Goal: Use online tool/utility: Use online tool/utility

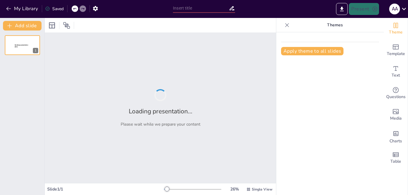
type input "Честность вместо манипуляций: Как научить детей открытости?"
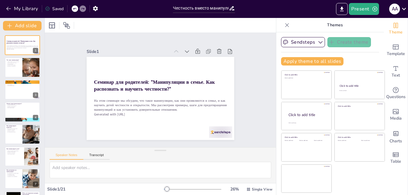
checkbox input "true"
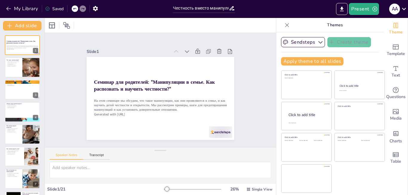
checkbox input "true"
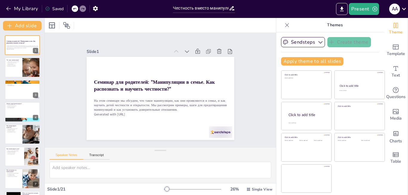
checkbox input "true"
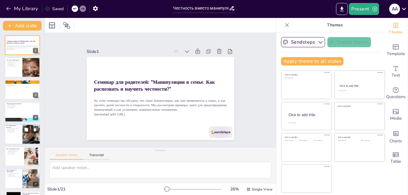
checkbox input "true"
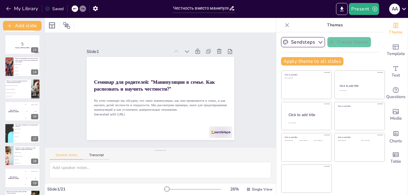
scroll to position [309, 0]
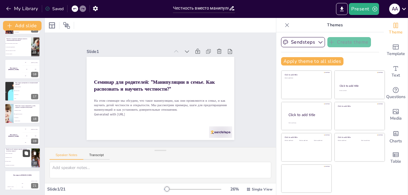
checkbox input "true"
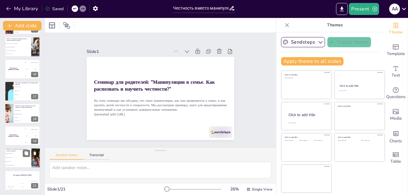
checkbox input "true"
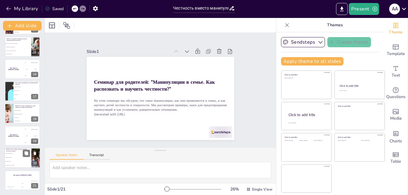
checkbox input "true"
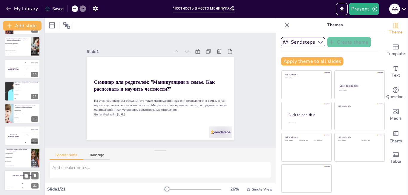
checkbox input "true"
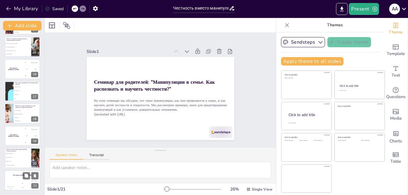
checkbox input "true"
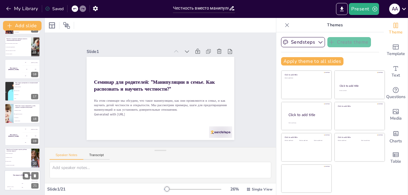
checkbox input "true"
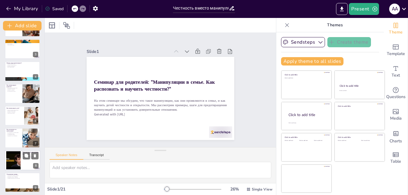
checkbox input "true"
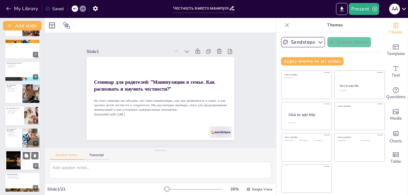
scroll to position [11, 0]
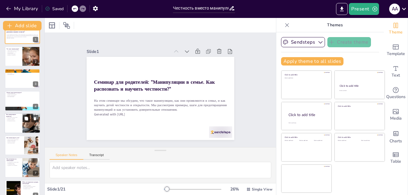
checkbox input "true"
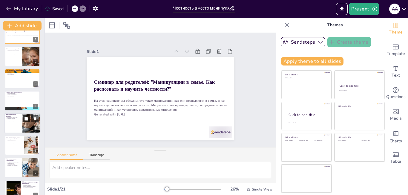
checkbox input "true"
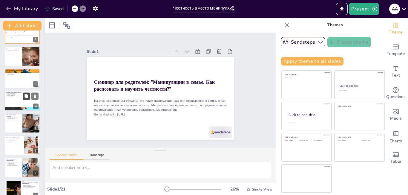
scroll to position [0, 0]
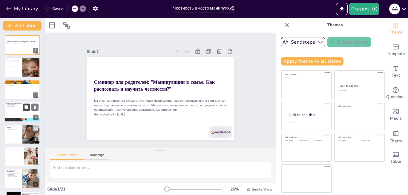
checkbox input "true"
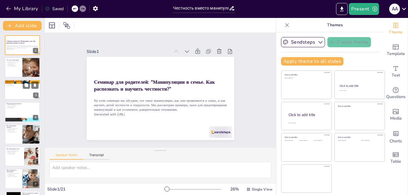
checkbox input "true"
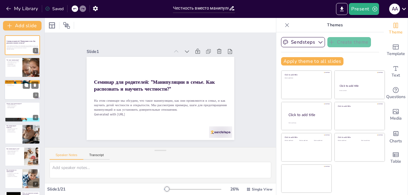
checkbox input "true"
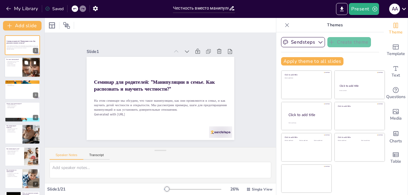
checkbox input "true"
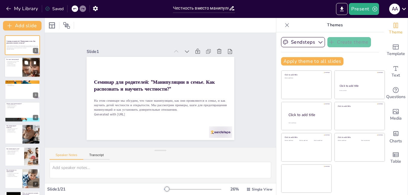
checkbox input "true"
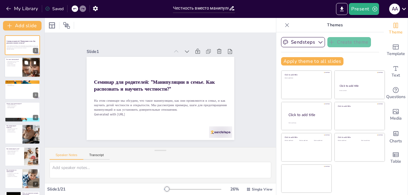
click at [22, 72] on div at bounding box center [22, 67] width 36 height 20
checkbox input "true"
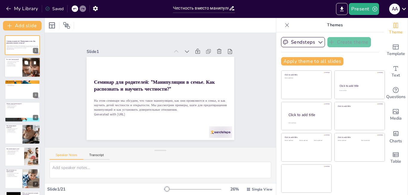
checkbox input "true"
type textarea "Манипуляция часто основана на использовании чувств, таких как вина или страх. Э…"
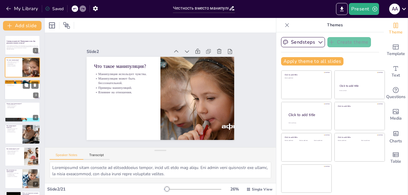
checkbox input "true"
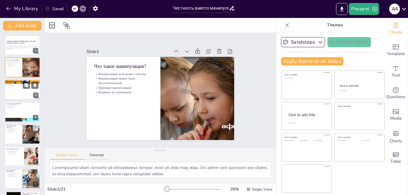
checkbox input "true"
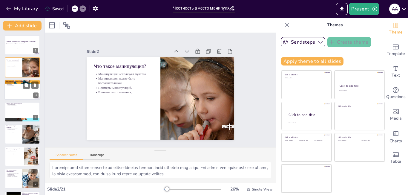
click at [24, 90] on div at bounding box center [22, 89] width 36 height 20
checkbox input "true"
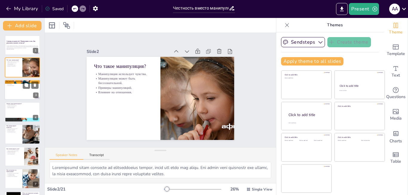
checkbox input "true"
type textarea "Эмоциональный шантаж — это распространенная форма манипуляции, когда один челов…"
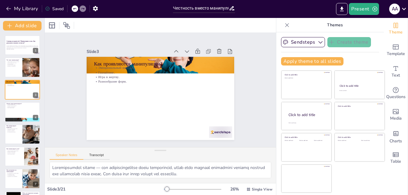
checkbox input "true"
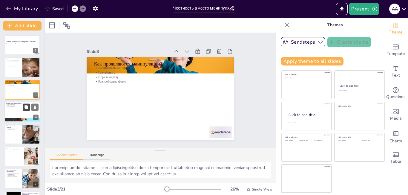
checkbox input "true"
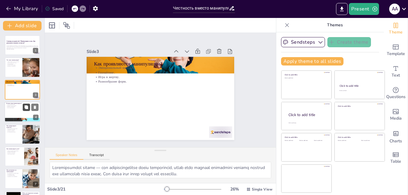
checkbox input "true"
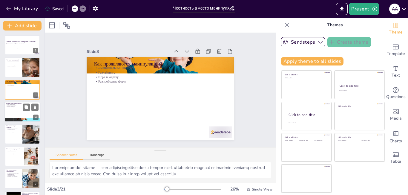
checkbox input "true"
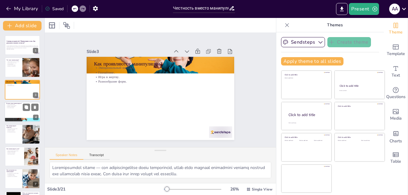
click at [19, 114] on div at bounding box center [22, 112] width 36 height 20
checkbox input "true"
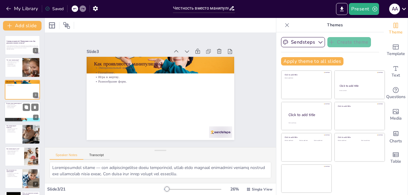
checkbox input "true"
type textarea "Многие люди боятся открыто выражать свои мысли и чувства, что приводит к исполь…"
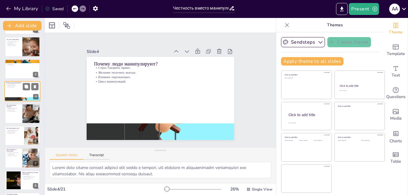
scroll to position [30, 0]
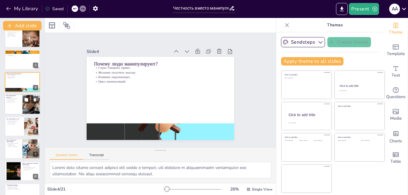
checkbox input "true"
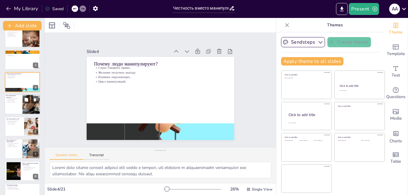
checkbox input "true"
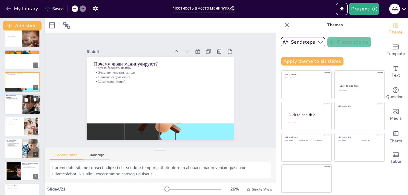
click at [24, 103] on div at bounding box center [31, 104] width 30 height 20
checkbox input "true"
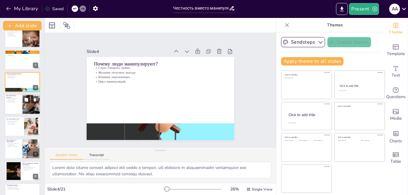
checkbox input "true"
type textarea "Чувство вины — мощный инструмент манипуляции. Родители, использующие его, могут…"
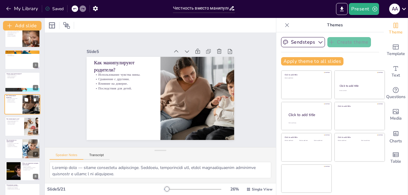
scroll to position [21, 0]
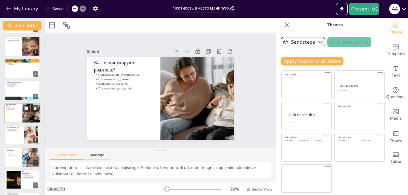
checkbox input "true"
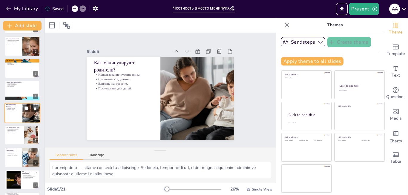
checkbox input "true"
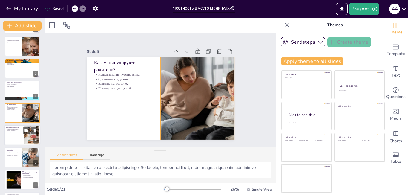
checkbox input "true"
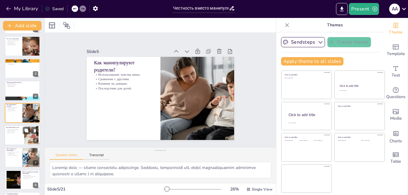
checkbox input "true"
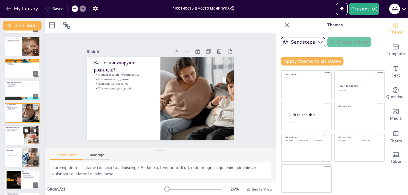
checkbox input "true"
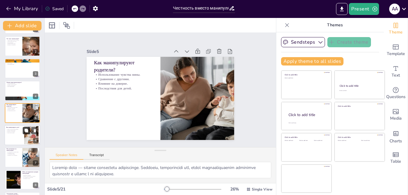
checkbox input "true"
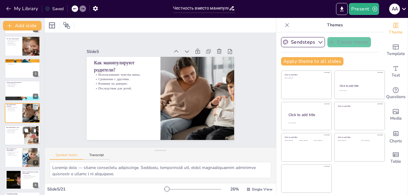
checkbox input "true"
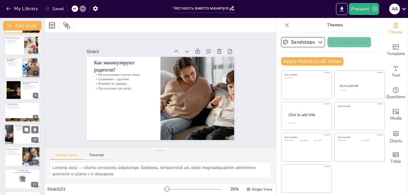
checkbox input "true"
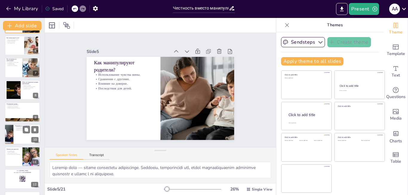
click at [23, 134] on div at bounding box center [22, 134] width 36 height 20
checkbox input "true"
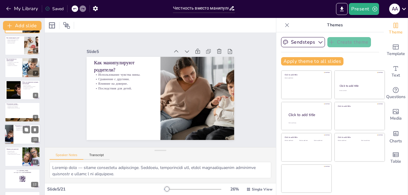
checkbox input "true"
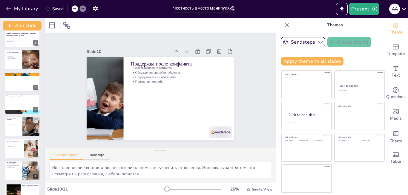
scroll to position [0, 0]
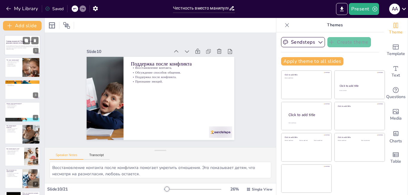
click at [28, 50] on div "На этом семинаре мы обсудим, что такое манипуляции, как они проявляются в семье…" at bounding box center [22, 47] width 32 height 6
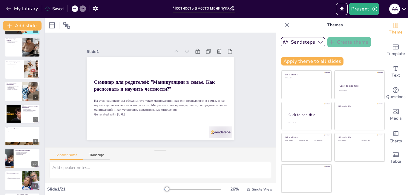
scroll to position [90, 0]
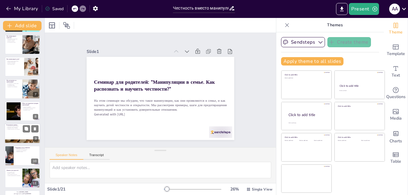
click at [22, 131] on div at bounding box center [22, 133] width 36 height 20
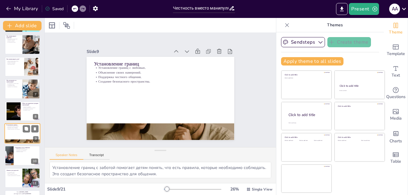
scroll to position [110, 0]
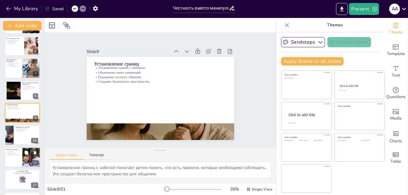
click at [21, 151] on div at bounding box center [22, 157] width 36 height 20
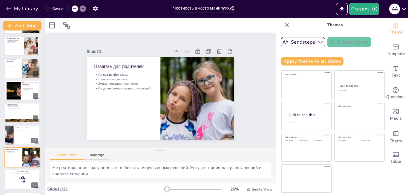
scroll to position [154, 0]
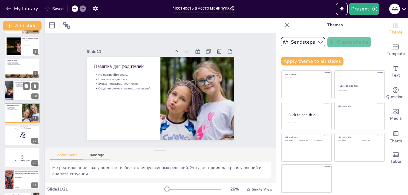
click at [13, 96] on div at bounding box center [22, 91] width 36 height 20
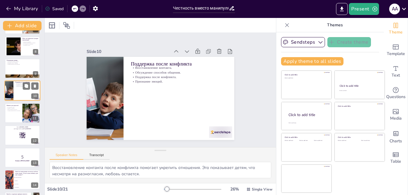
scroll to position [132, 0]
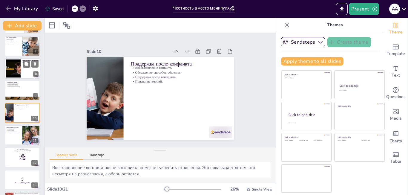
click at [9, 71] on div at bounding box center [13, 68] width 24 height 18
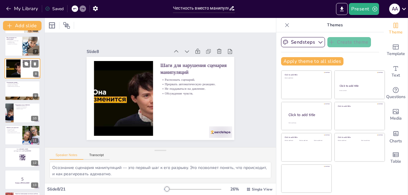
scroll to position [88, 0]
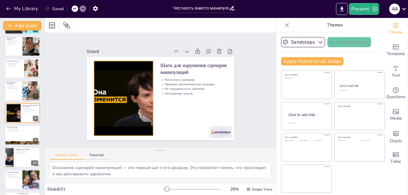
click at [128, 92] on div at bounding box center [122, 94] width 107 height 85
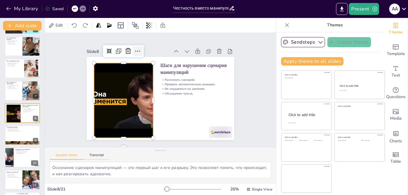
click at [142, 49] on icon at bounding box center [146, 47] width 8 height 8
click at [186, 23] on div "Edit" at bounding box center [160, 25] width 231 height 15
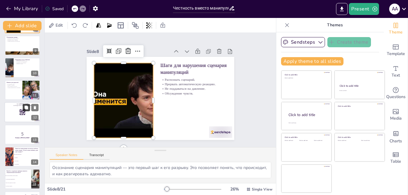
click at [24, 111] on button at bounding box center [26, 107] width 7 height 7
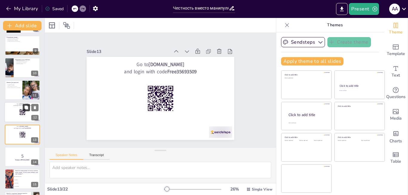
scroll to position [199, 0]
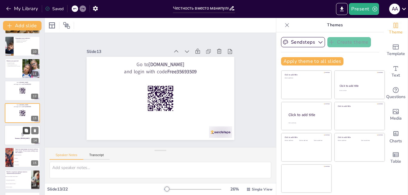
click at [26, 133] on button at bounding box center [26, 130] width 7 height 7
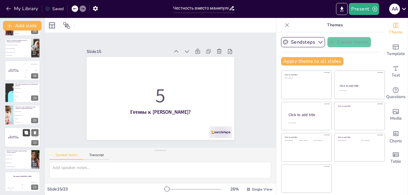
scroll to position [354, 0]
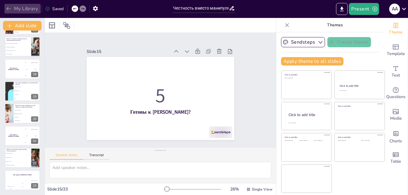
click at [5, 5] on button "My Library" at bounding box center [22, 9] width 36 height 10
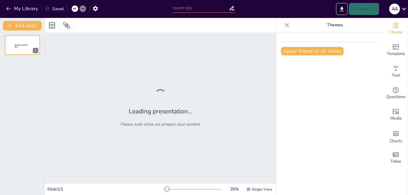
type input "New Sendsteps"
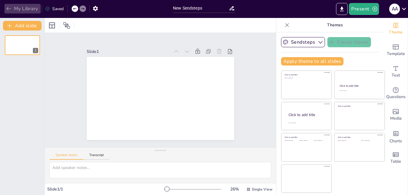
click at [11, 9] on icon "button" at bounding box center [9, 9] width 6 height 6
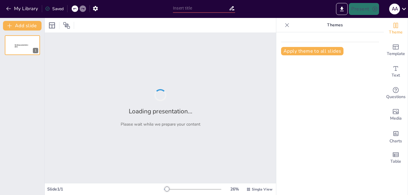
type input "Манипуляции в семье: Как их распознать и предотвратить?"
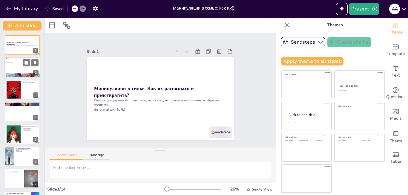
checkbox input "true"
click at [25, 64] on icon at bounding box center [26, 63] width 4 height 4
type textarea "L ipsu dolors am consectetur adipisci elit seddoeiusmo t incididu utlaboreet. D…"
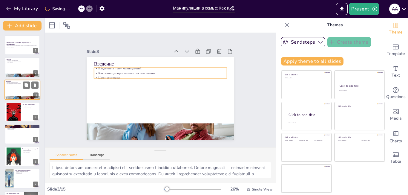
click at [19, 83] on p "Как манипуляции влияют на отношения" at bounding box center [22, 83] width 32 height 1
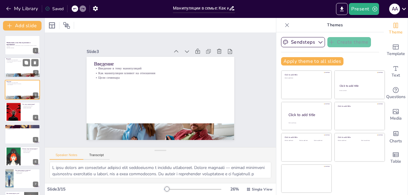
click at [16, 63] on div at bounding box center [22, 67] width 36 height 20
checkbox input "true"
click at [36, 61] on icon at bounding box center [35, 62] width 2 height 3
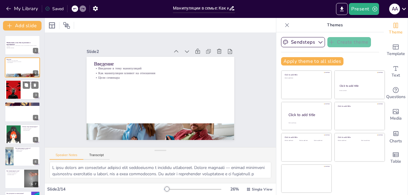
checkbox input "true"
click at [25, 92] on div at bounding box center [22, 89] width 36 height 20
type textarea "Здесь мы объясняем, что такое манипуляция и как она проявляется в общении. Пони…"
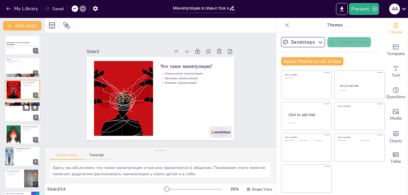
checkbox input "true"
click at [21, 117] on div at bounding box center [22, 112] width 36 height 20
type textarea "Здесь мы рассматриваем различные типы манипуляций и их особенности. Понимание э…"
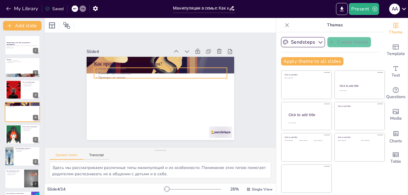
click at [95, 75] on p "Примеры из жизни" at bounding box center [155, 78] width 123 height 59
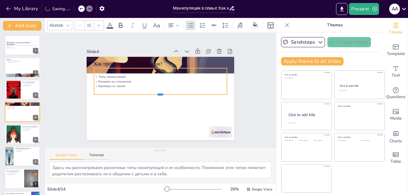
drag, startPoint x: 145, startPoint y: 76, endPoint x: 143, endPoint y: 92, distance: 16.0
click at [158, 92] on div at bounding box center [167, 89] width 19 height 133
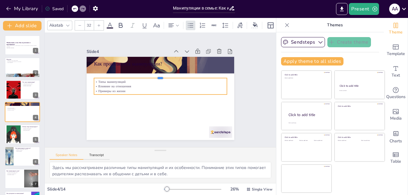
drag, startPoint x: 156, startPoint y: 65, endPoint x: 156, endPoint y: 74, distance: 9.3
click at [156, 74] on div at bounding box center [172, 98] width 82 height 110
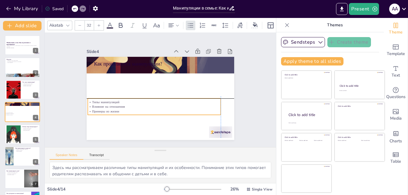
drag, startPoint x: 134, startPoint y: 76, endPoint x: 128, endPoint y: 94, distance: 19.4
click at [136, 94] on div "Как проявляются манипуляции? Типы манипуляций Влияние на отношения Примеры из ж…" at bounding box center [185, 68] width 99 height 110
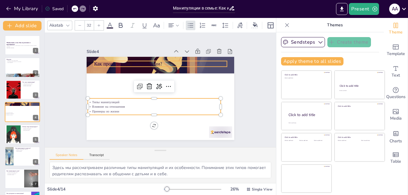
click at [120, 63] on p "Как проявляются манипуляции?" at bounding box center [136, 98] width 48 height 128
checkbox input "true"
type input "48"
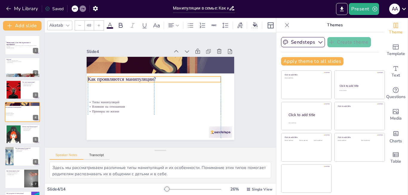
drag, startPoint x: 121, startPoint y: 61, endPoint x: 113, endPoint y: 75, distance: 16.3
click at [113, 75] on p "Как проявляются манипуляции?" at bounding box center [171, 96] width 119 height 73
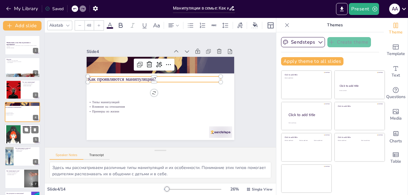
checkbox input "true"
click at [21, 136] on div at bounding box center [22, 134] width 36 height 20
type textarea "Здесь мы обсуждаем, почему люди прибегают к манипуляциям. Это важно для пониман…"
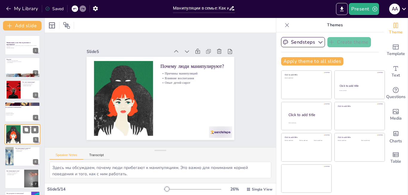
scroll to position [21, 0]
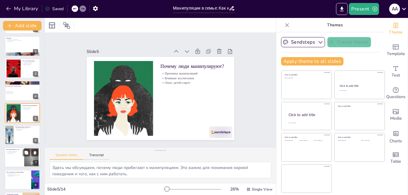
checkbox input "true"
click at [22, 160] on div at bounding box center [22, 157] width 36 height 20
type textarea "Здесь мы рассматриваем, как дети используют манипуляции в разных возрастах. Это…"
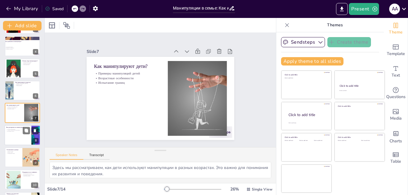
checkbox input "true"
click at [16, 135] on div at bounding box center [22, 135] width 36 height 20
type textarea "Здесь мы обсуждаем, какие способы реагирования на манипуляции могут помочь в со…"
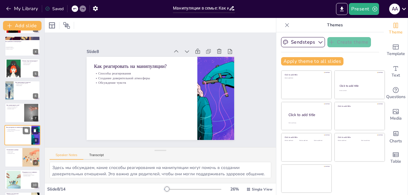
scroll to position [88, 0]
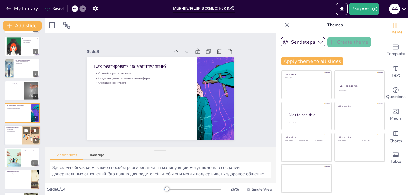
checkbox input "true"
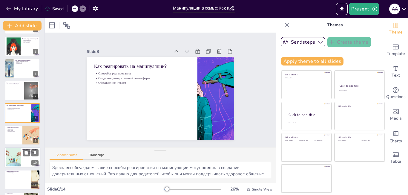
checkbox input "true"
click at [21, 158] on div at bounding box center [22, 157] width 36 height 20
type textarea "Здесь мы обсуждаем, как восстановление контакта после конфликта может помочь ук…"
checkbox input "true"
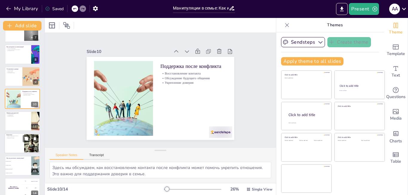
scroll to position [154, 0]
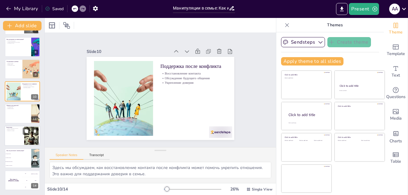
checkbox input "true"
click at [21, 159] on li "Игнорируя эмоции" at bounding box center [17, 158] width 27 height 4
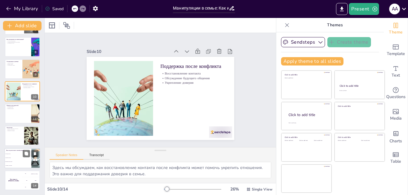
type textarea "Правильный ответ — "Признавая манипуляции". Это ключевой аспект, обсужденный в …"
checkbox input "true"
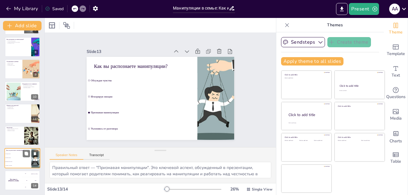
checkbox input "true"
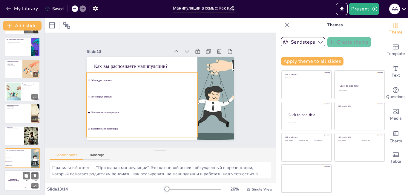
checkbox input "true"
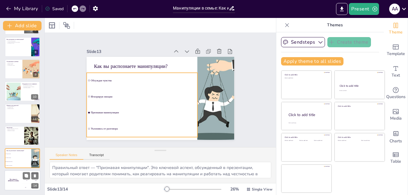
checkbox input "true"
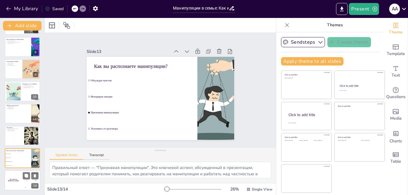
click at [15, 180] on h4 "The winner is [PERSON_NAME]" at bounding box center [13, 180] width 18 height 3
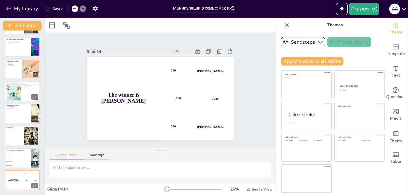
checkbox input "true"
